Goal: Find specific fact: Find specific fact

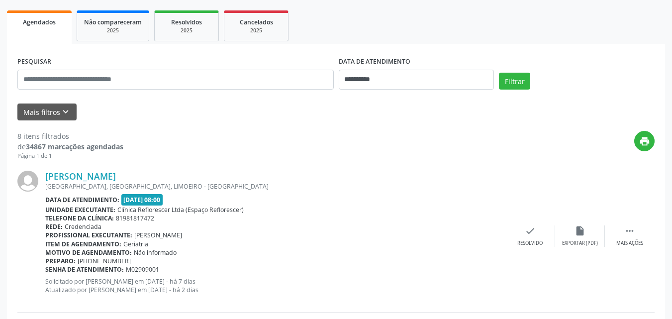
scroll to position [149, 0]
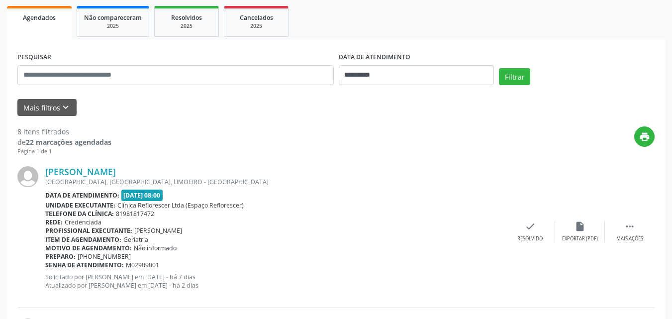
scroll to position [117, 0]
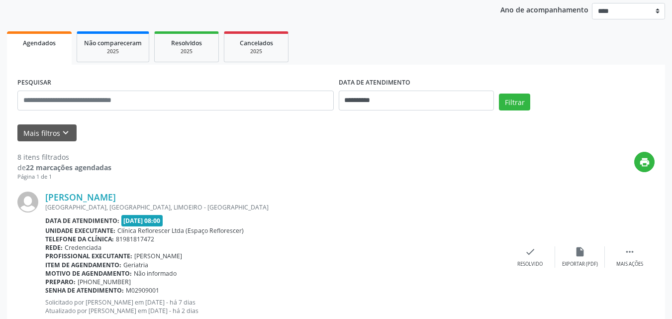
click at [112, 203] on div "[GEOGRAPHIC_DATA], [GEOGRAPHIC_DATA], LIMOEIRO - [GEOGRAPHIC_DATA]" at bounding box center [275, 207] width 460 height 8
click at [114, 198] on link "[PERSON_NAME]" at bounding box center [80, 197] width 71 height 11
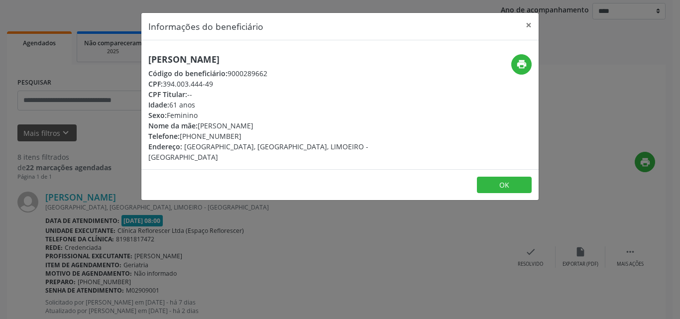
drag, startPoint x: 164, startPoint y: 82, endPoint x: 219, endPoint y: 87, distance: 55.0
click at [219, 87] on div "CPF: 394.003.444-49" at bounding box center [273, 84] width 251 height 10
copy div "394.003.444-49"
click at [498, 182] on button "OK" at bounding box center [504, 185] width 55 height 17
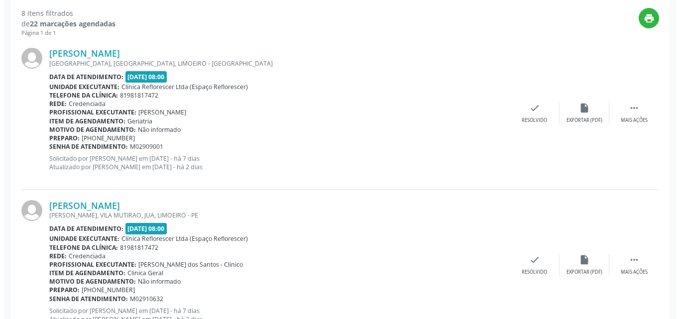
scroll to position [267, 0]
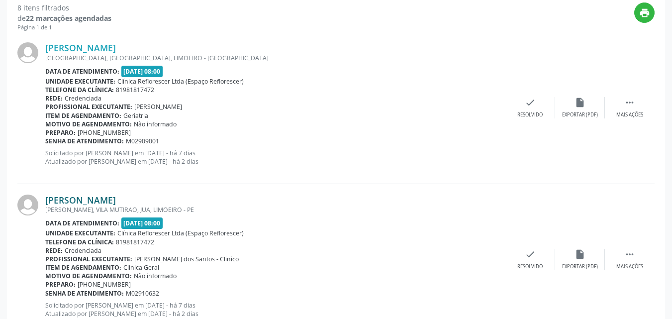
click at [116, 202] on link "[PERSON_NAME]" at bounding box center [80, 200] width 71 height 11
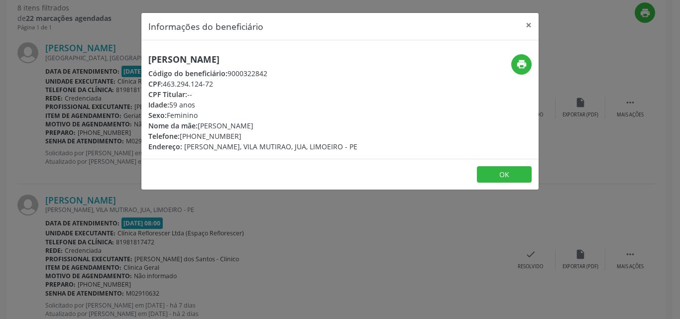
drag, startPoint x: 164, startPoint y: 84, endPoint x: 227, endPoint y: 84, distance: 63.2
click at [227, 84] on div "CPF: 463.294.124-72" at bounding box center [252, 84] width 209 height 10
copy div "463.294.124-72"
